Goal: Task Accomplishment & Management: Manage account settings

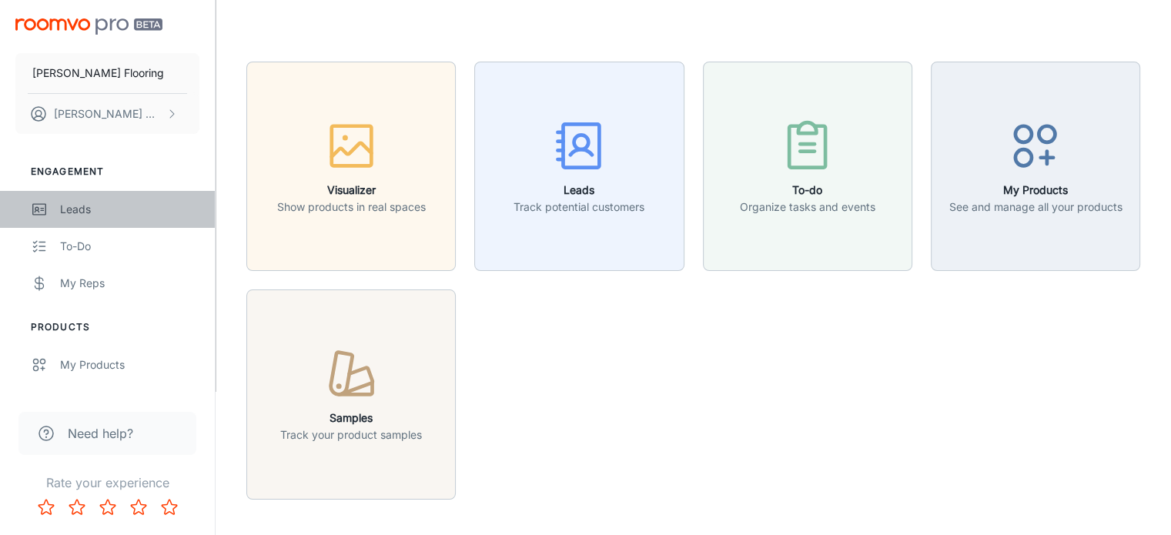
click at [82, 212] on div "Leads" at bounding box center [129, 209] width 139 height 17
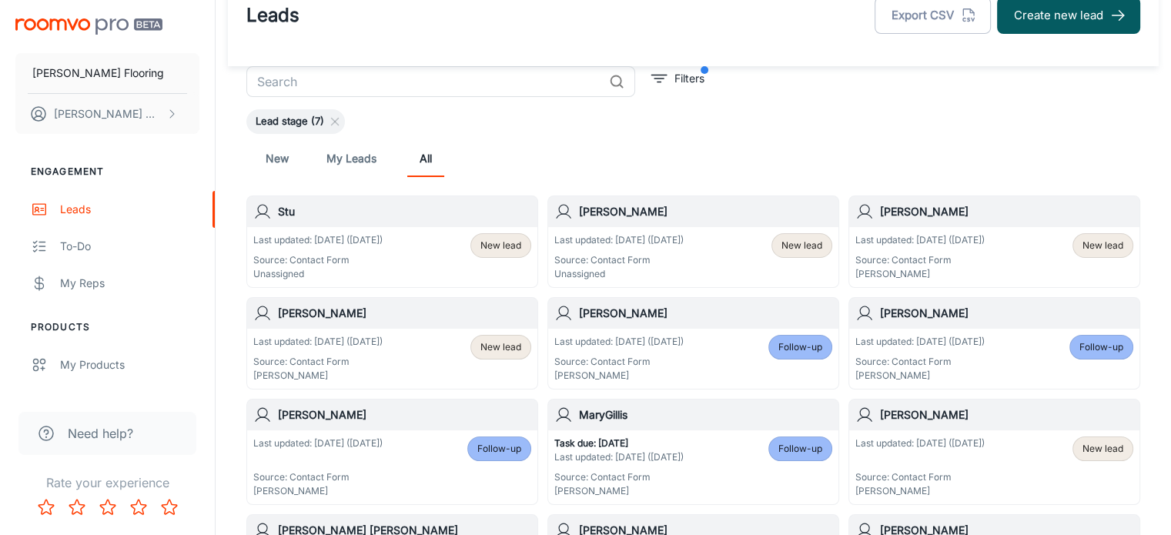
scroll to position [37, 0]
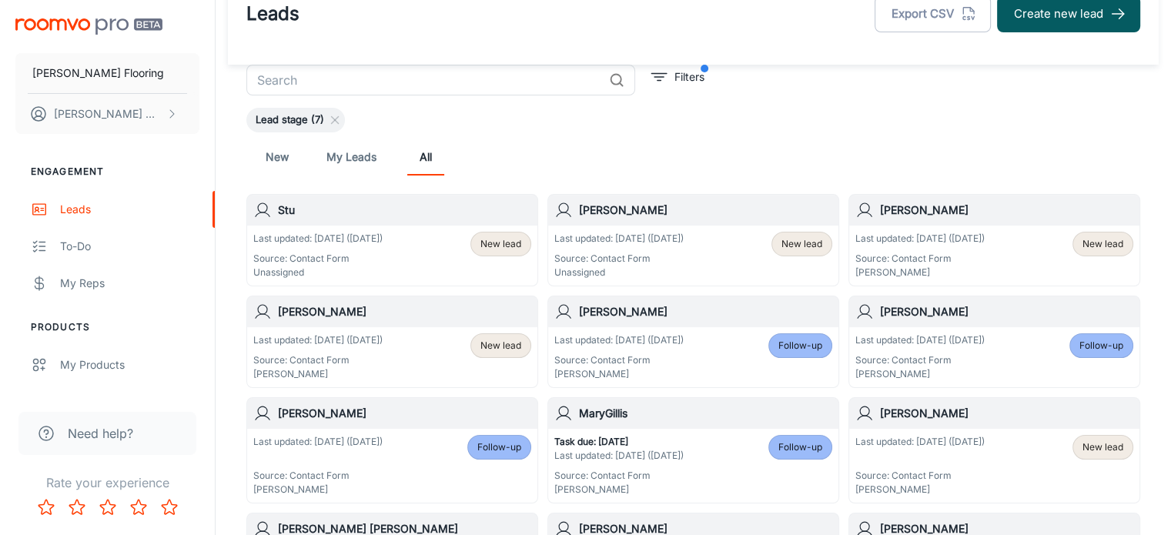
click at [631, 217] on h6 "[PERSON_NAME]" at bounding box center [705, 210] width 253 height 17
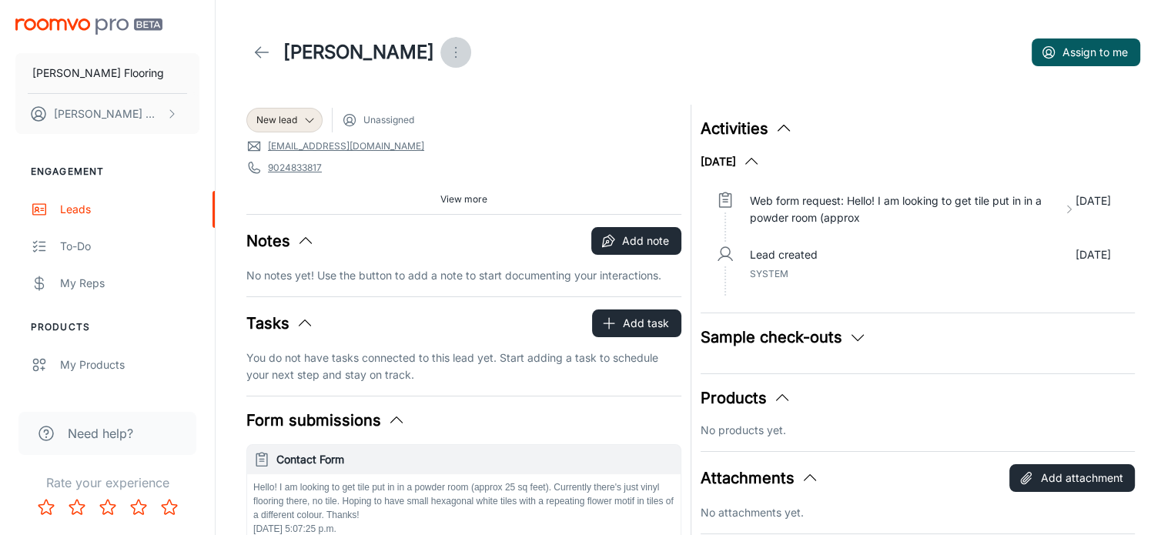
click at [447, 48] on icon "Open menu" at bounding box center [456, 52] width 18 height 18
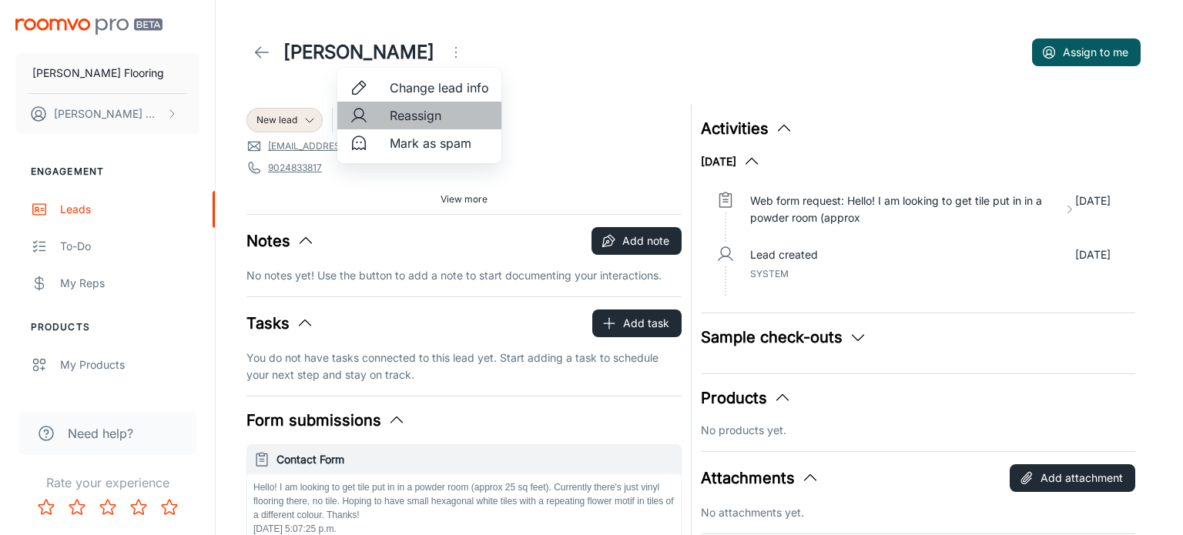
click at [414, 119] on span "Reassign" at bounding box center [439, 115] width 99 height 18
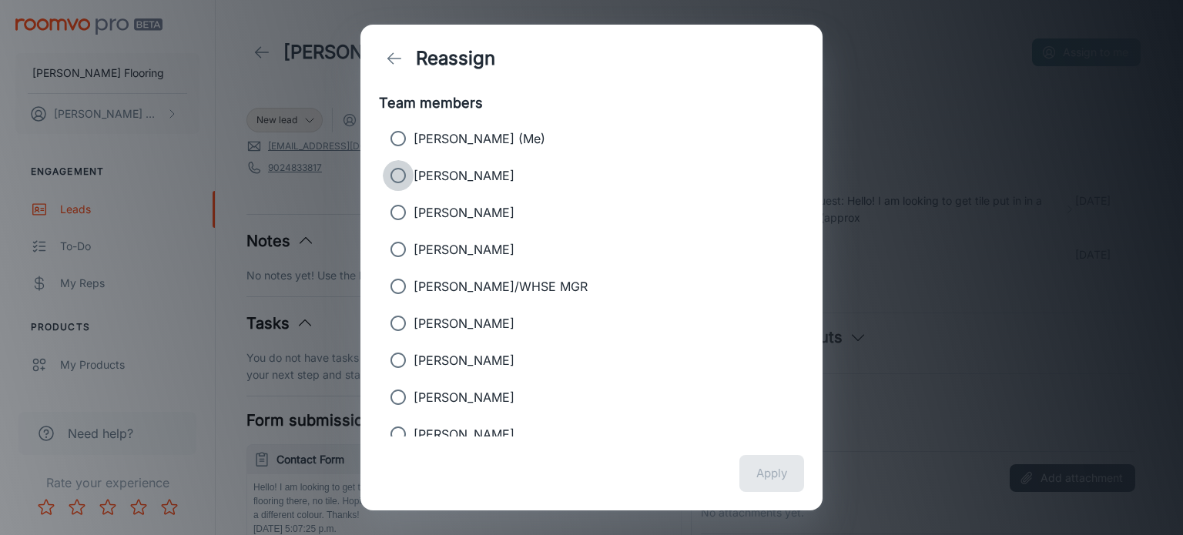
click at [403, 184] on input "[PERSON_NAME]" at bounding box center [398, 175] width 31 height 31
radio input "true"
click at [772, 468] on button "Apply" at bounding box center [771, 473] width 65 height 37
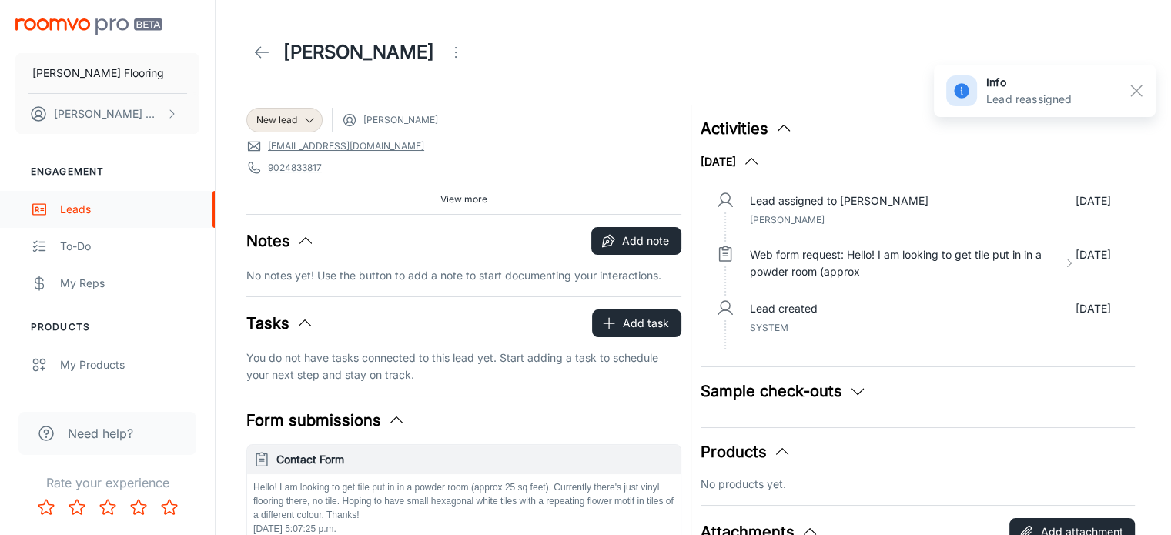
click at [79, 208] on div "Leads" at bounding box center [129, 209] width 139 height 17
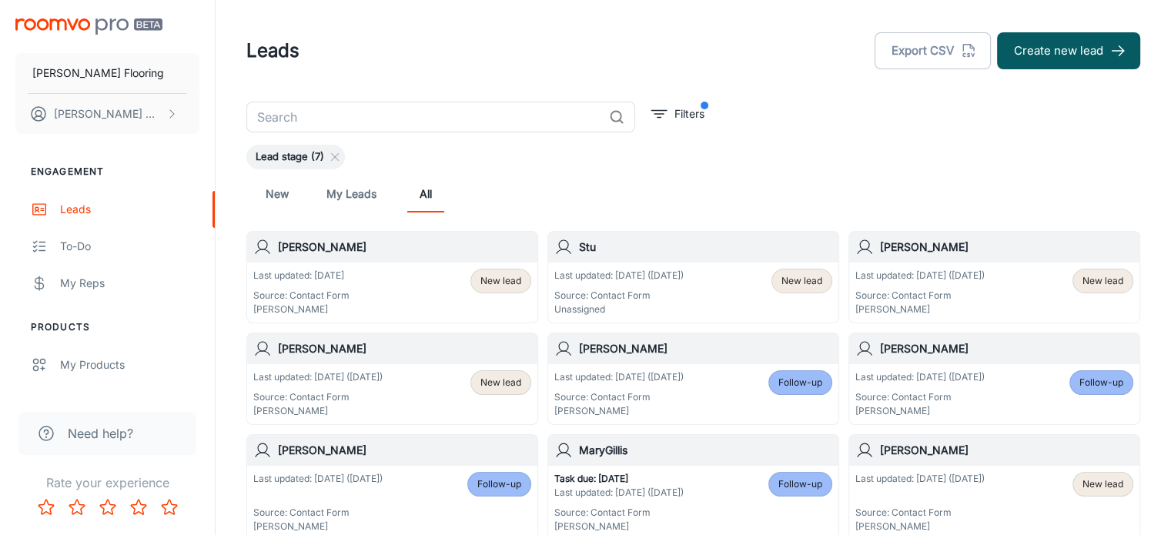
click at [671, 249] on h6 "Stu" at bounding box center [705, 247] width 253 height 17
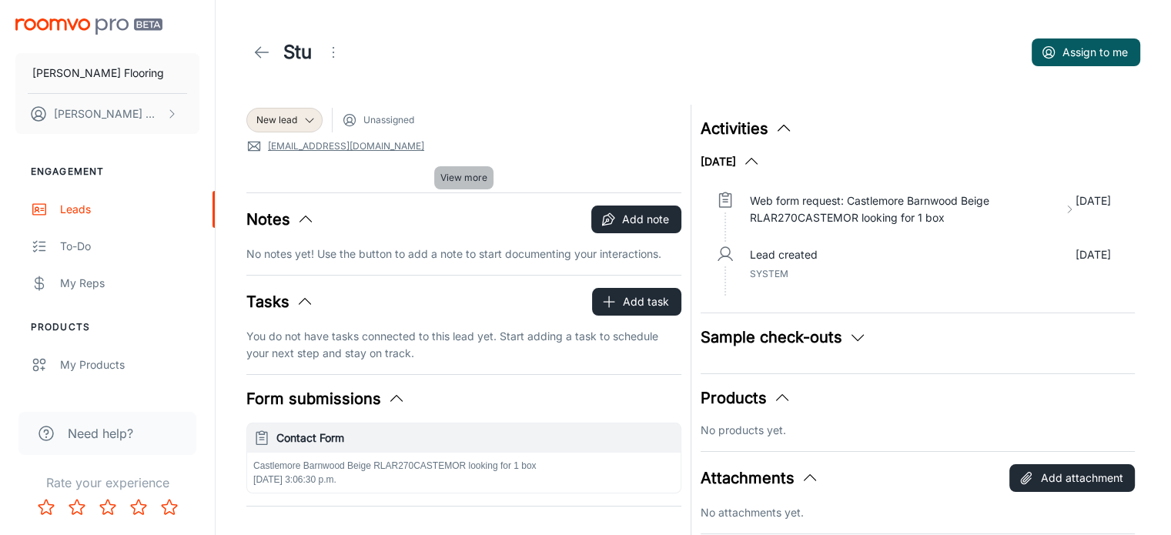
click at [465, 178] on span "View more" at bounding box center [463, 178] width 47 height 14
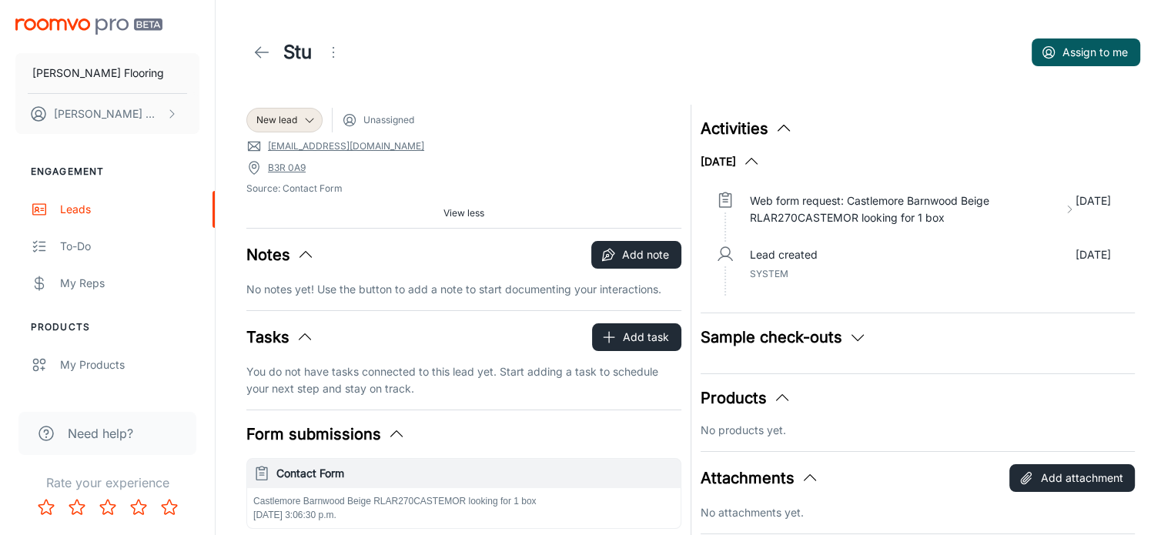
click at [300, 145] on link "[EMAIL_ADDRESS][DOMAIN_NAME]" at bounding box center [346, 146] width 156 height 14
click at [189, 309] on div "Engagement Leads To-do My Reps Products My Products Suppliers QR Codes In-Store…" at bounding box center [107, 442] width 215 height 593
click at [1033, 248] on div "Lead created [DATE]" at bounding box center [930, 254] width 361 height 17
click at [1095, 55] on button "Assign to me" at bounding box center [1086, 52] width 109 height 28
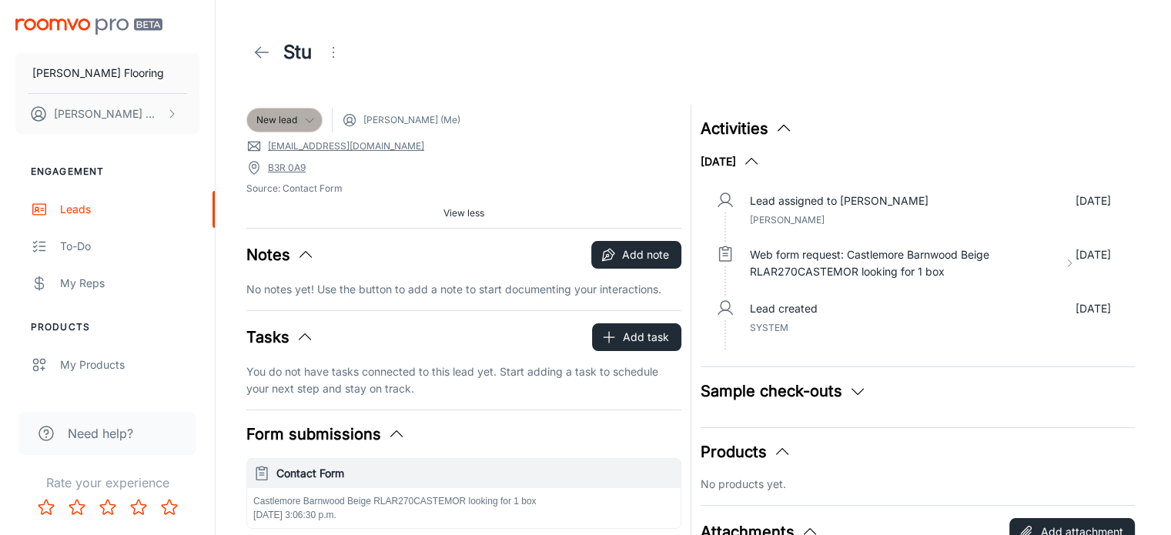
click at [310, 119] on icon at bounding box center [309, 120] width 12 height 12
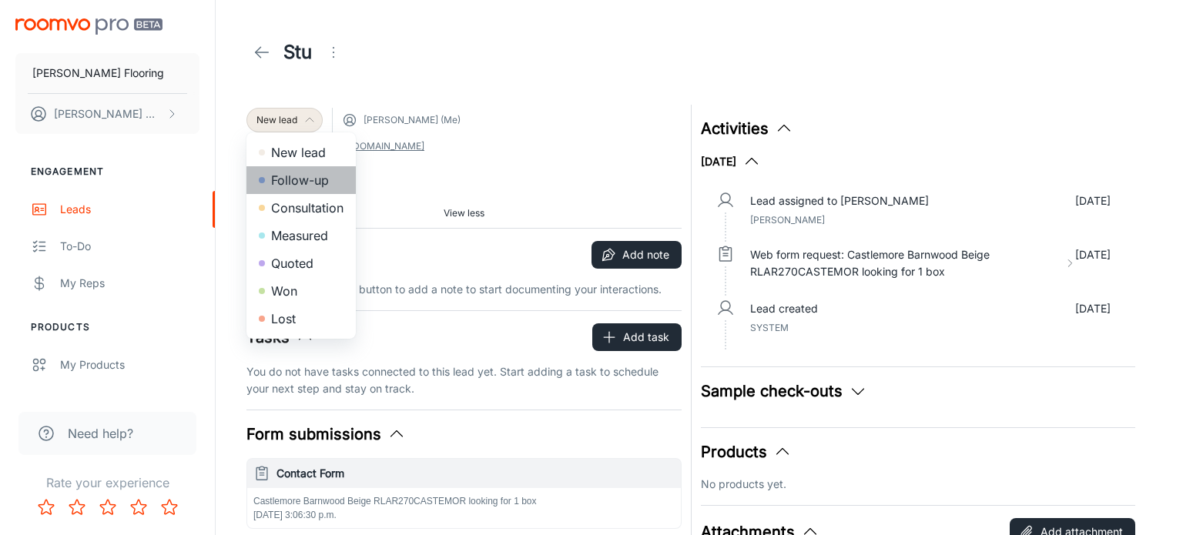
click at [313, 178] on li "Follow-up" at bounding box center [300, 180] width 109 height 28
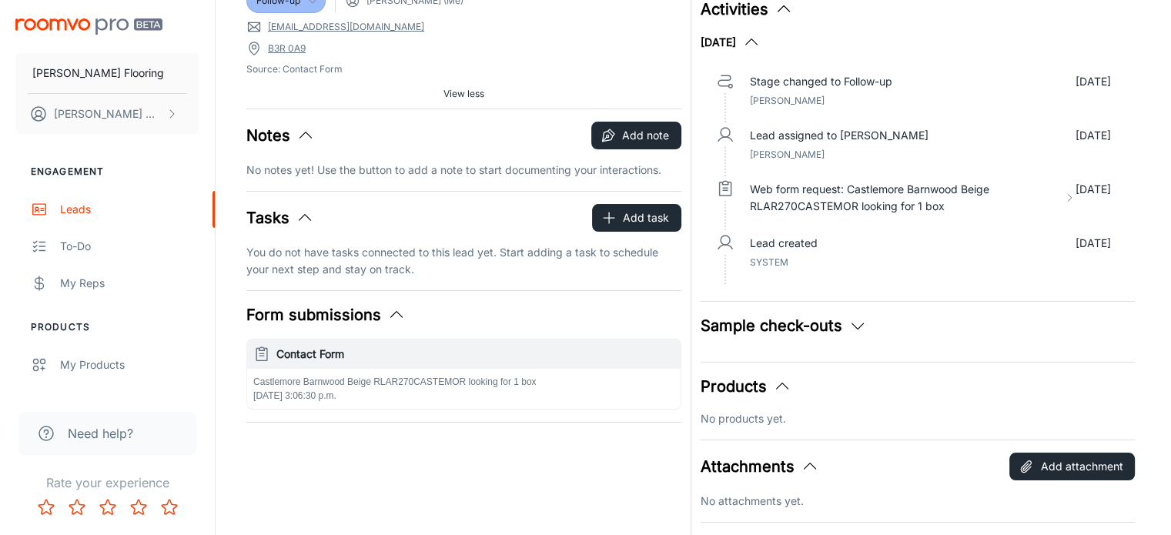
scroll to position [75, 0]
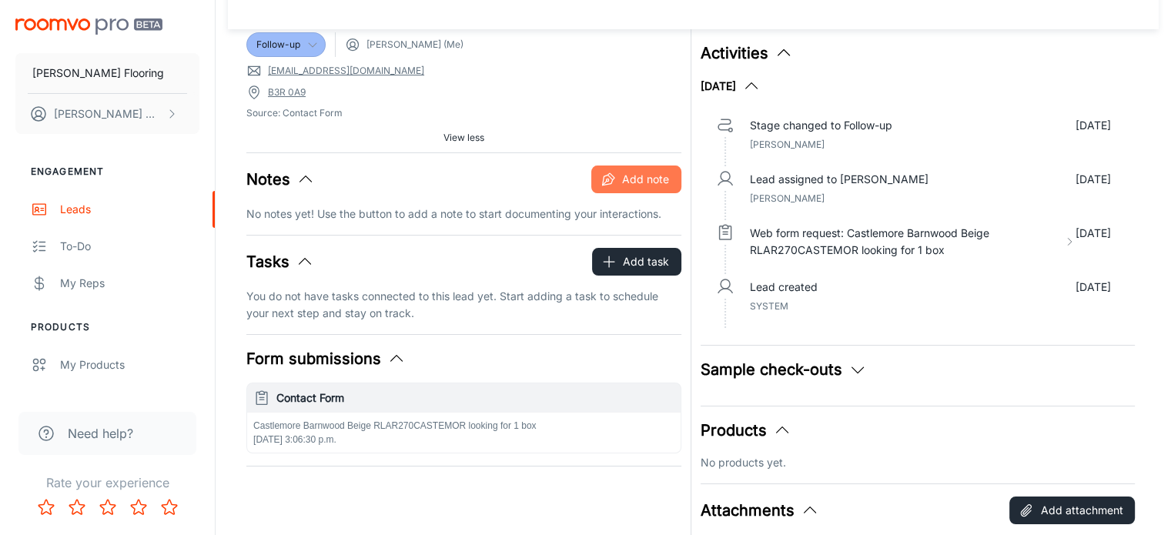
click at [639, 178] on button "Add note" at bounding box center [636, 180] width 90 height 28
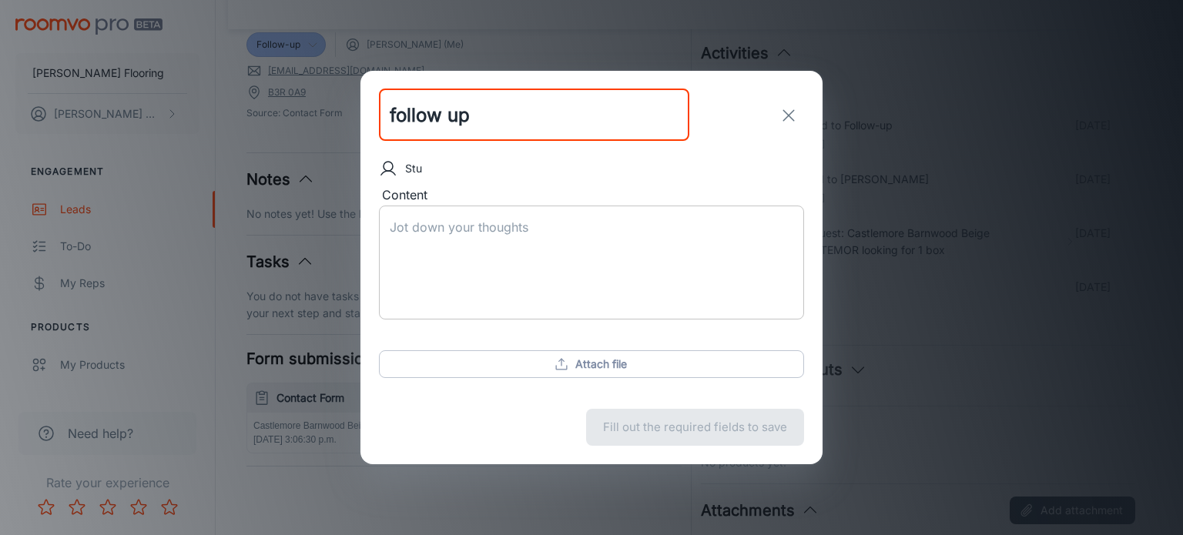
type input "follow up"
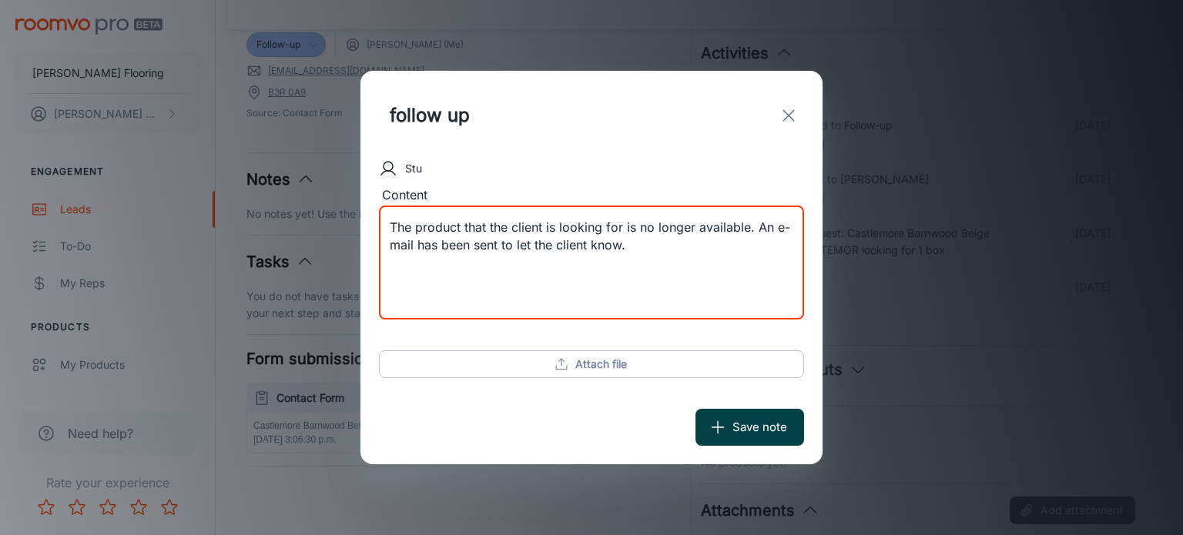
type textarea "The product that the client is looking for is no longer available. An e-mail ha…"
click at [756, 432] on button "Save note" at bounding box center [749, 427] width 109 height 37
